Goal: Check status: Check status

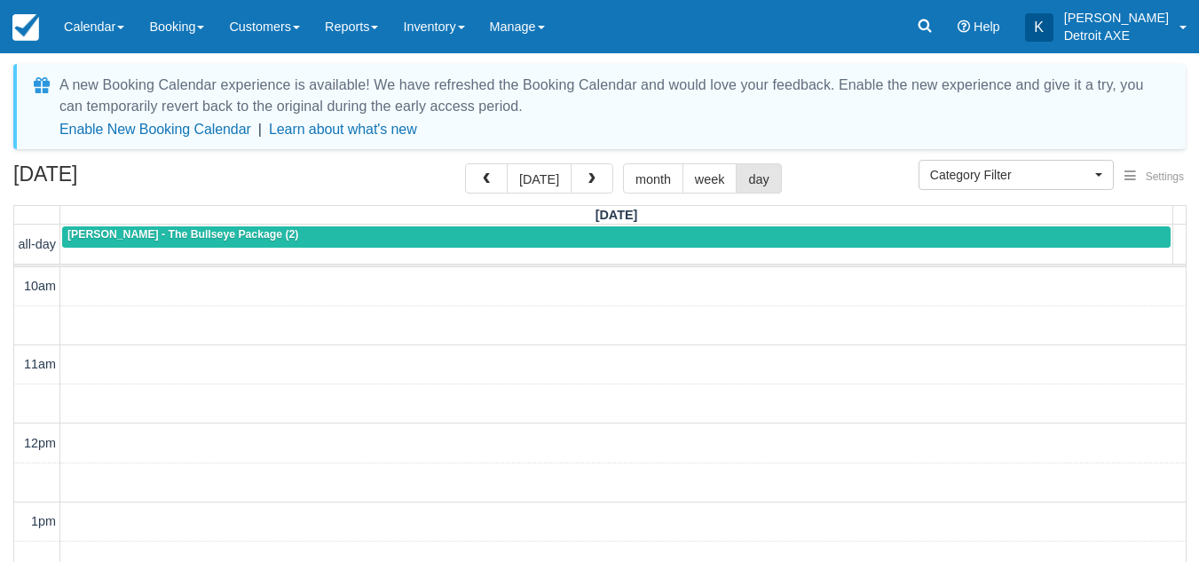
select select
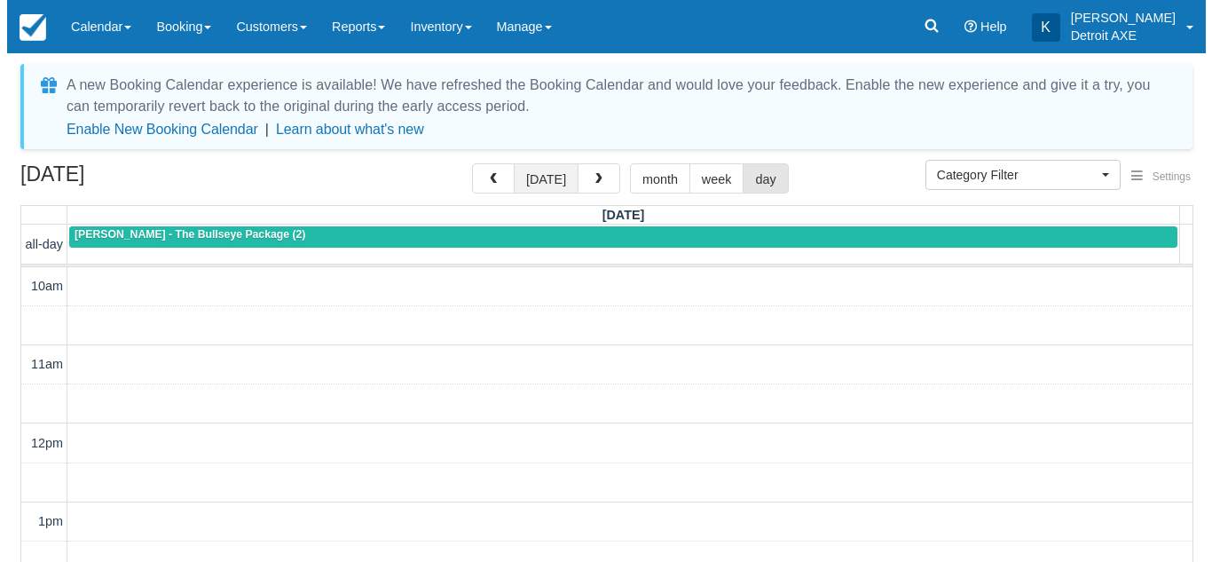
scroll to position [673, 0]
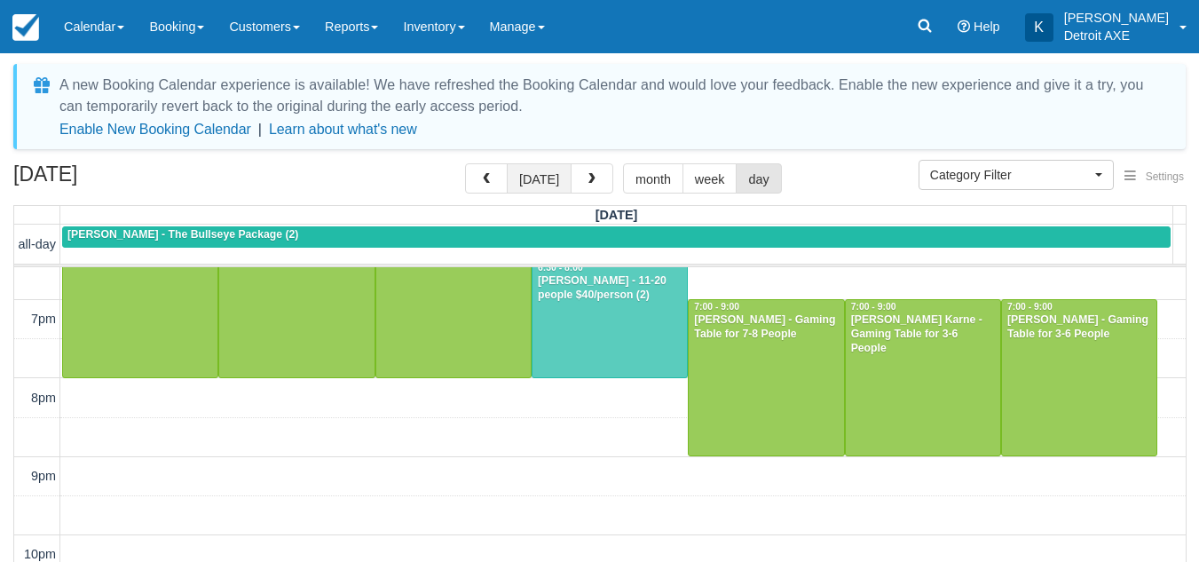
click at [538, 184] on button "[DATE]" at bounding box center [539, 178] width 65 height 30
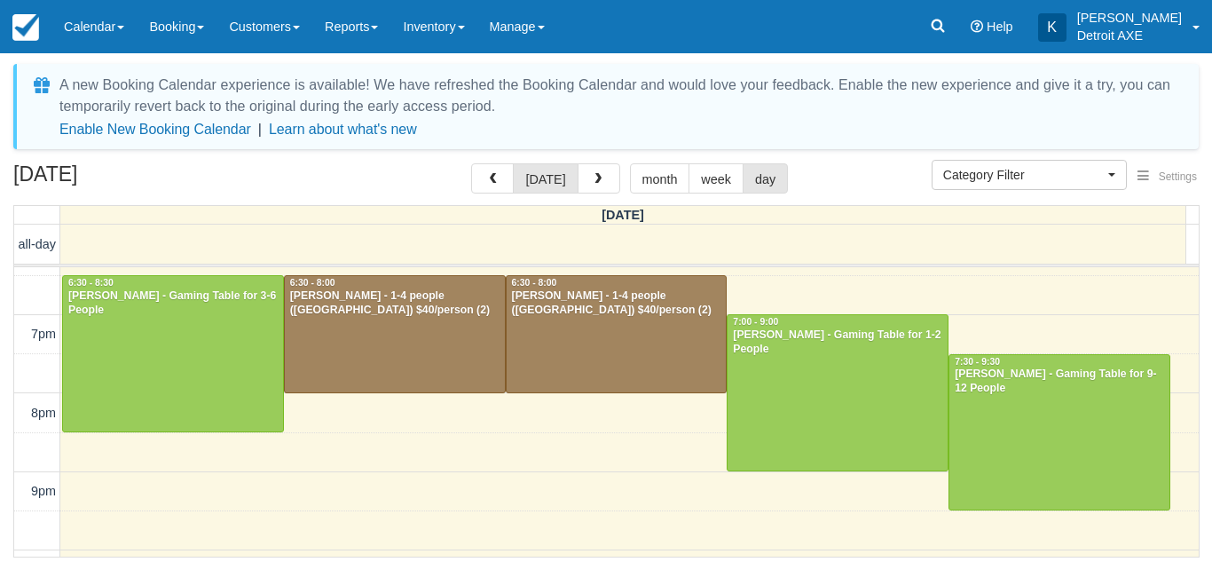
scroll to position [659, 0]
click at [606, 178] on button "button" at bounding box center [599, 178] width 43 height 30
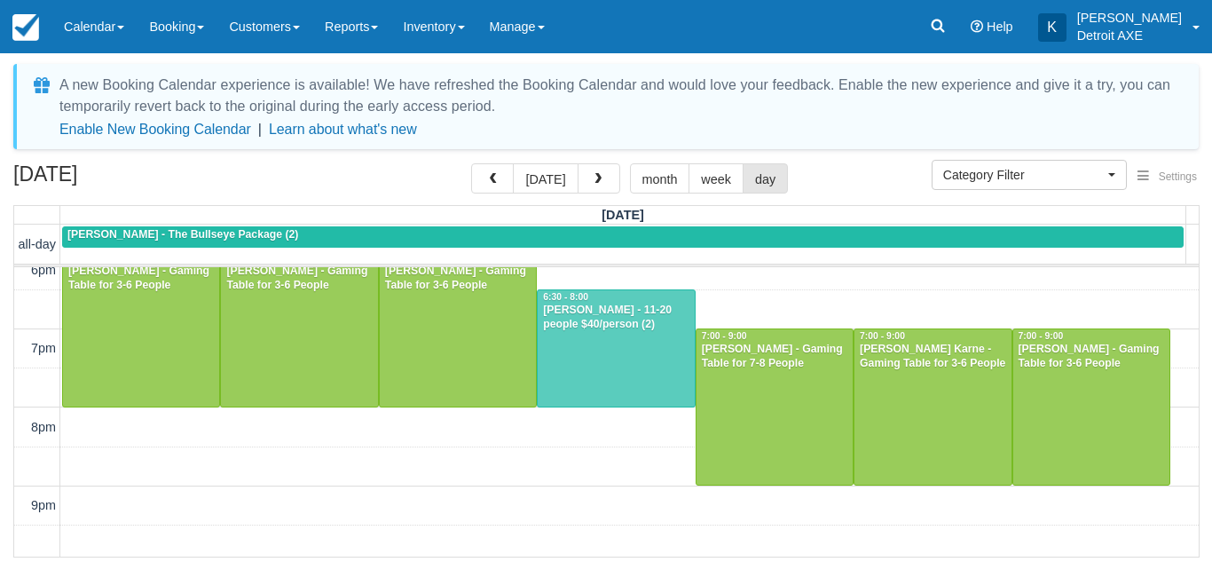
scroll to position [647, 0]
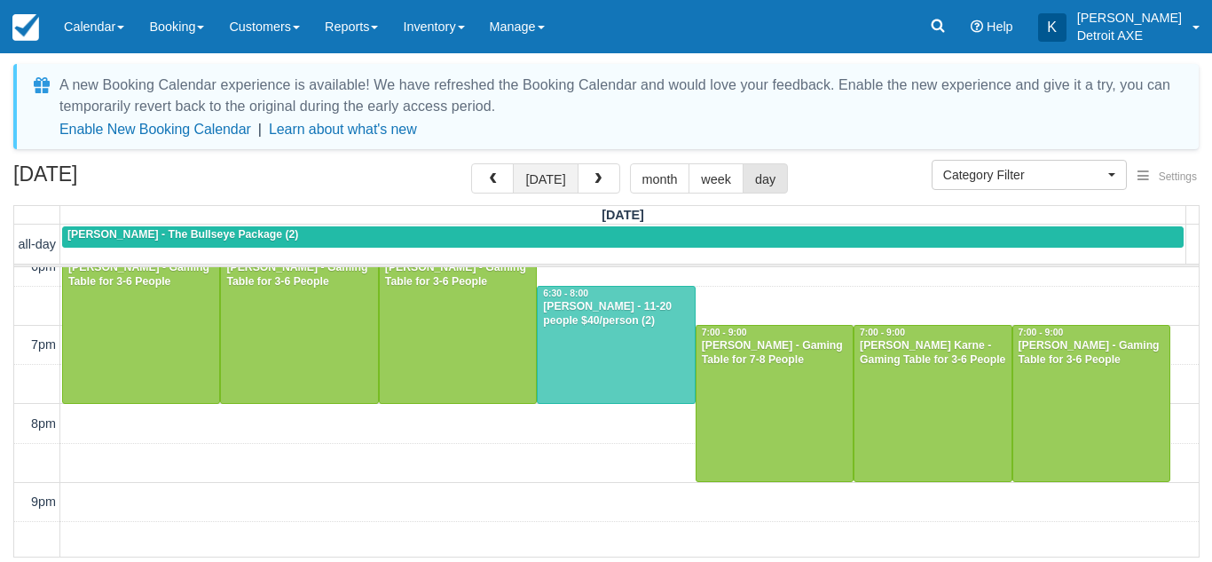
click at [531, 178] on button "[DATE]" at bounding box center [545, 178] width 65 height 30
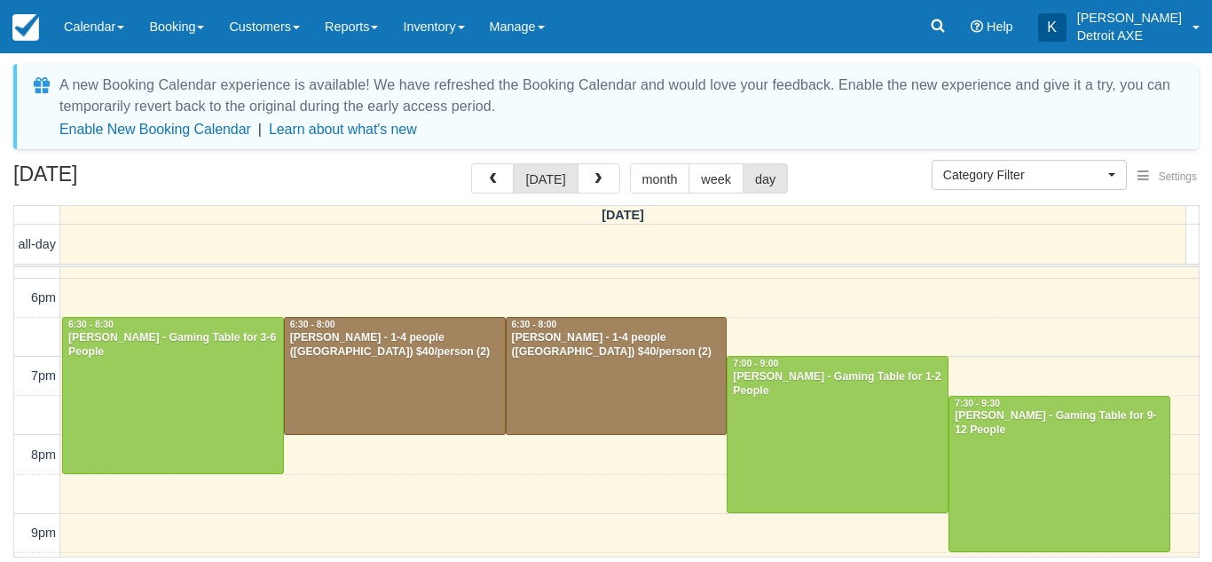
scroll to position [613, 0]
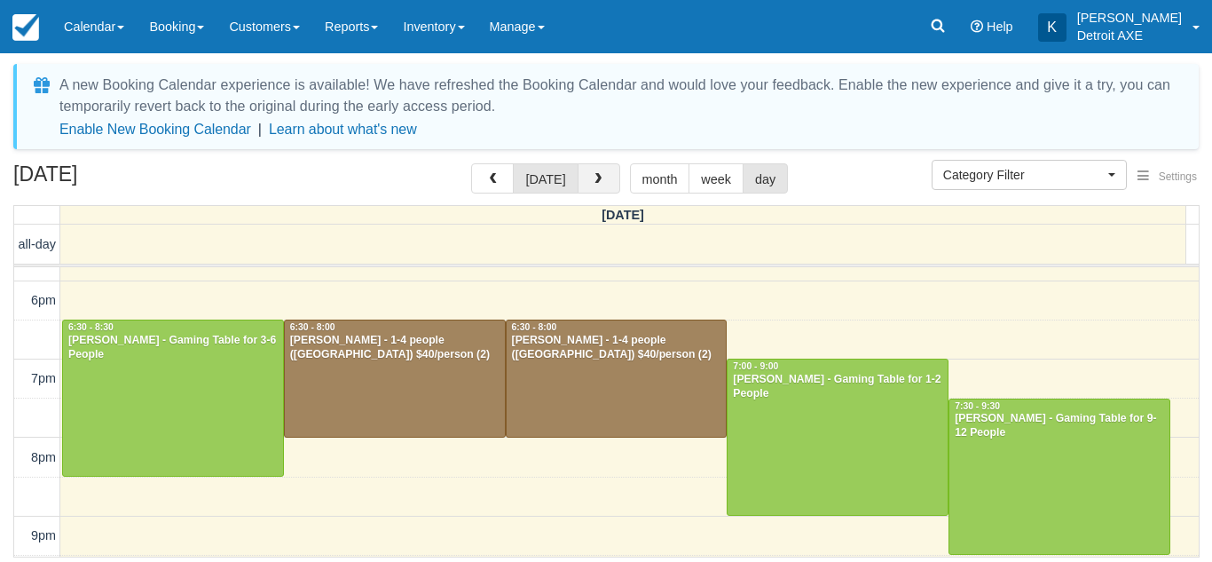
click at [583, 181] on button "button" at bounding box center [599, 178] width 43 height 30
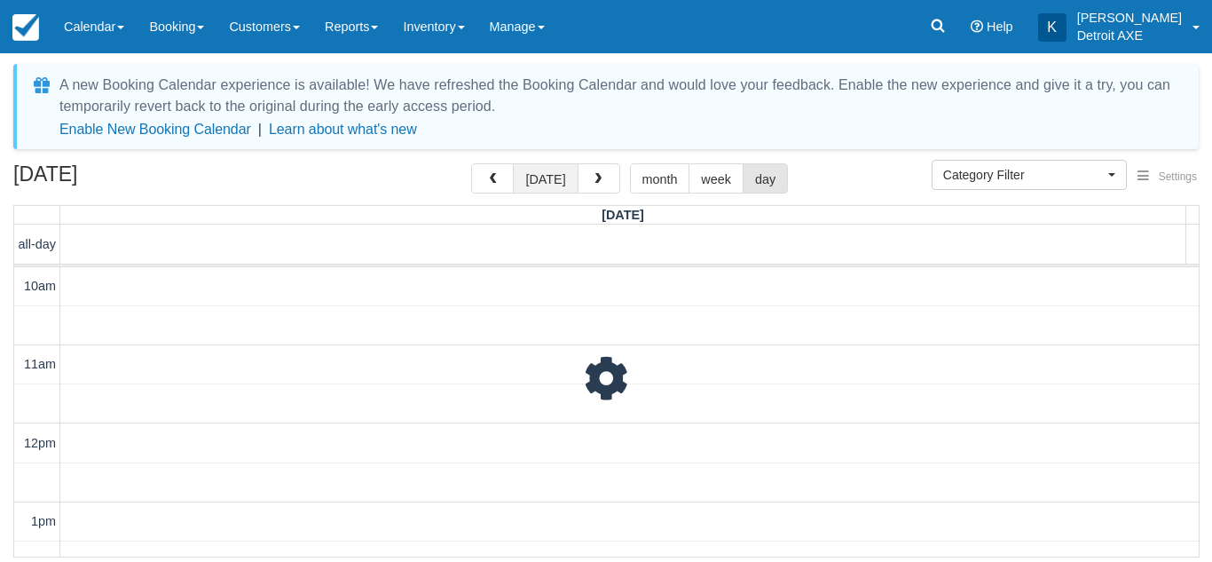
scroll to position [769, 0]
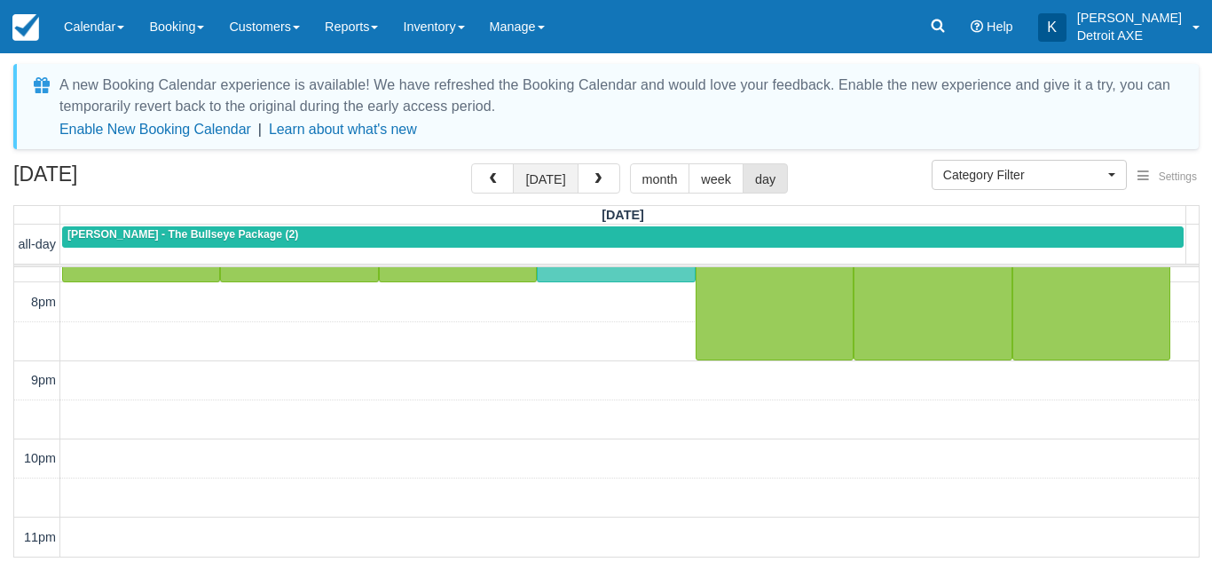
click at [546, 180] on button "[DATE]" at bounding box center [545, 178] width 65 height 30
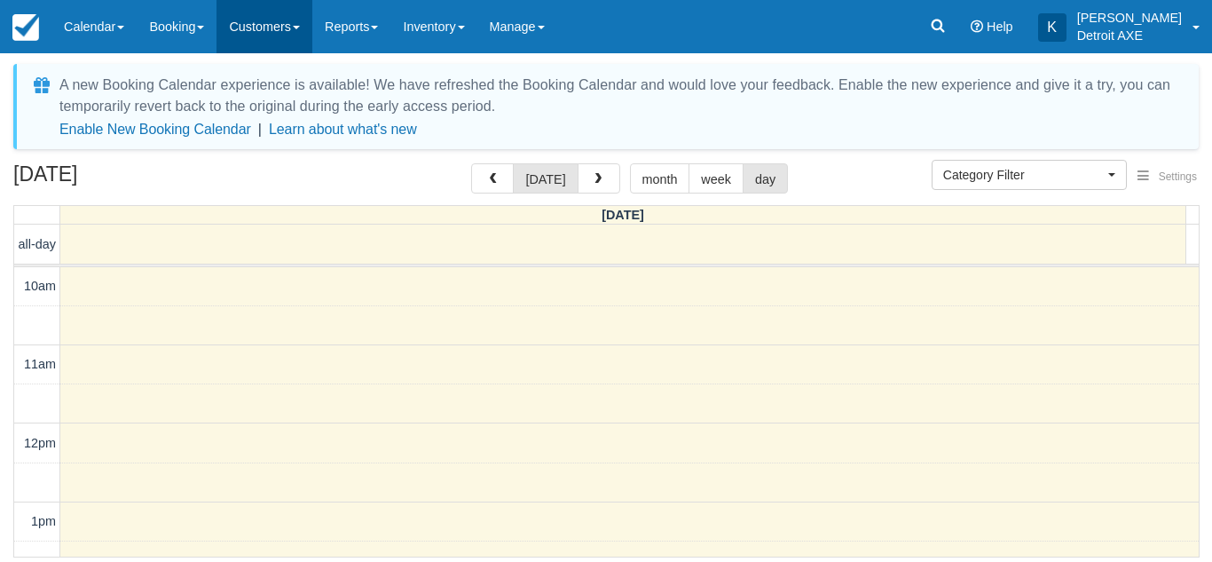
scroll to position [769, 0]
